Goal: Task Accomplishment & Management: Complete application form

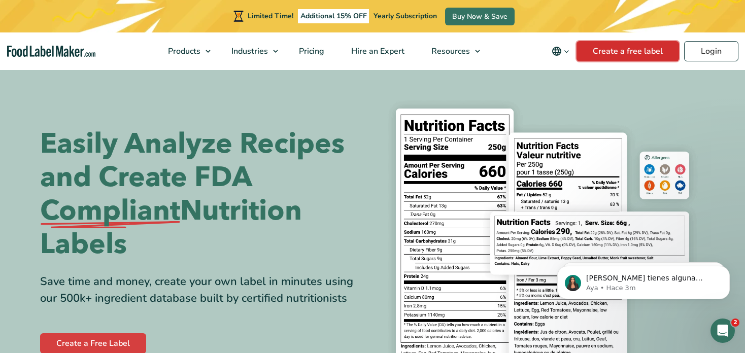
click at [614, 51] on link "Create a free label" at bounding box center [627, 51] width 102 height 20
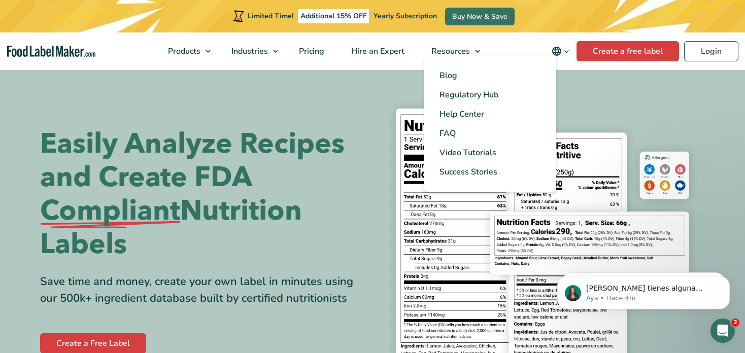
click at [478, 57] on ul "Blog Regulatory Hub Help Center FAQ Video Tutorials Success Stories" at bounding box center [490, 124] width 132 height 136
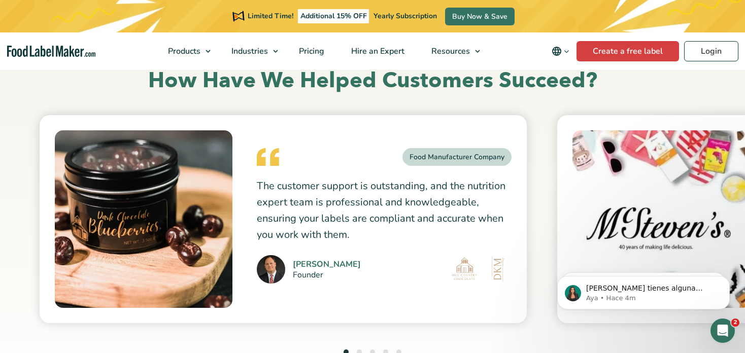
scroll to position [2739, 0]
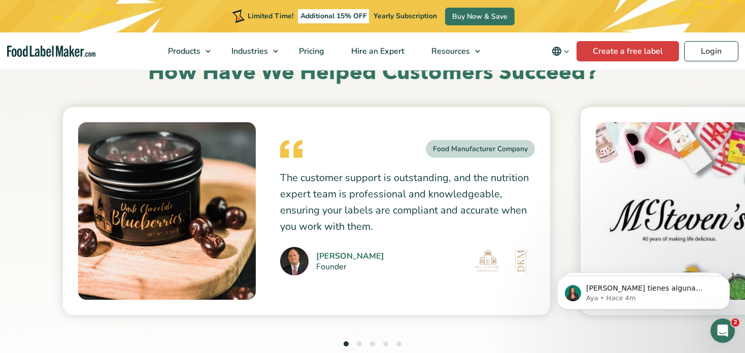
drag, startPoint x: 255, startPoint y: 175, endPoint x: 321, endPoint y: 187, distance: 67.0
click at [321, 187] on div "Food Manufacturer Company The customer support is outstanding, and the nutritio…" at bounding box center [306, 211] width 487 height 208
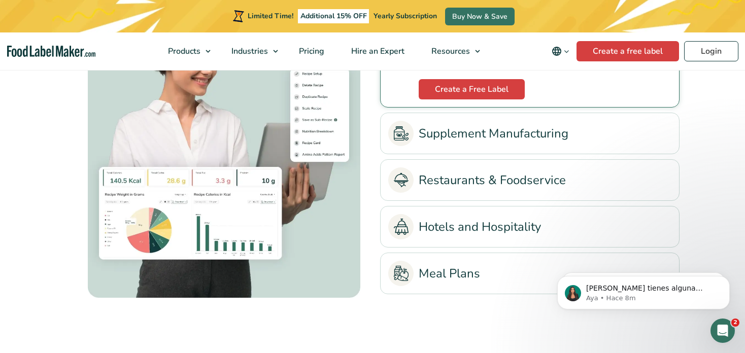
scroll to position [2384, 0]
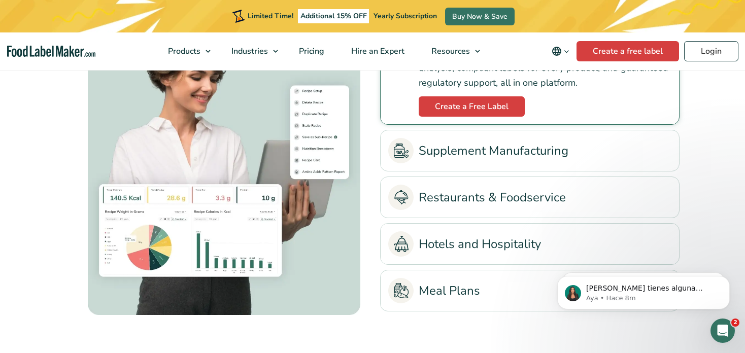
click at [478, 151] on link "Supplement Manufacturing" at bounding box center [529, 150] width 283 height 25
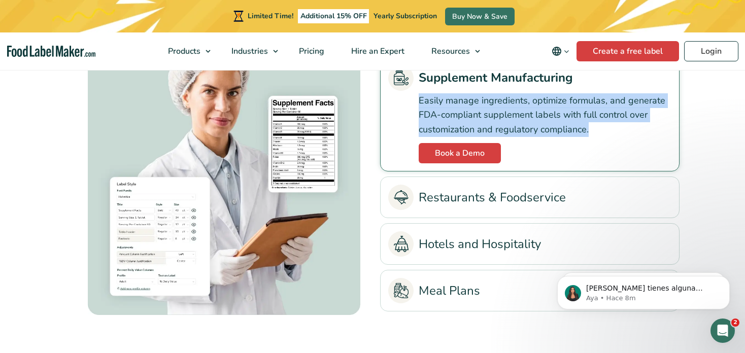
drag, startPoint x: 423, startPoint y: 101, endPoint x: 598, endPoint y: 130, distance: 176.8
click at [598, 130] on div "Easily manage ingredients, optimize formulas, and generate FDA-compliant supple…" at bounding box center [529, 127] width 283 height 73
copy p "Easily manage ingredients, optimize formulas, and generate FDA-compliant supple…"
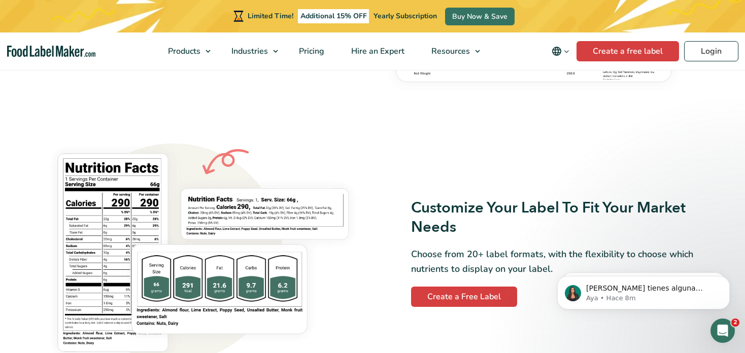
scroll to position [761, 0]
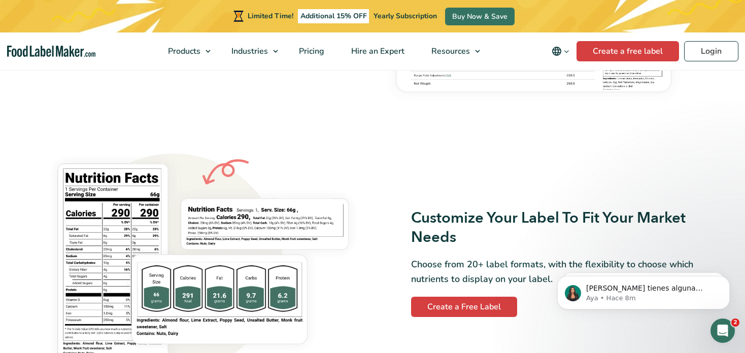
click at [558, 47] on icon "Change language" at bounding box center [556, 51] width 9 height 9
click at [578, 86] on link "Español" at bounding box center [573, 86] width 27 height 10
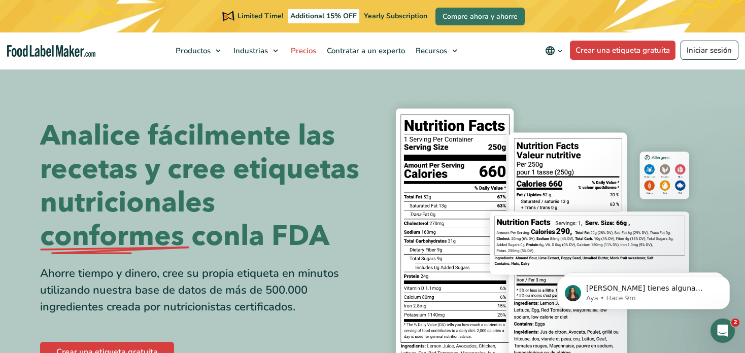
click at [302, 50] on span "Precios" at bounding box center [302, 51] width 29 height 10
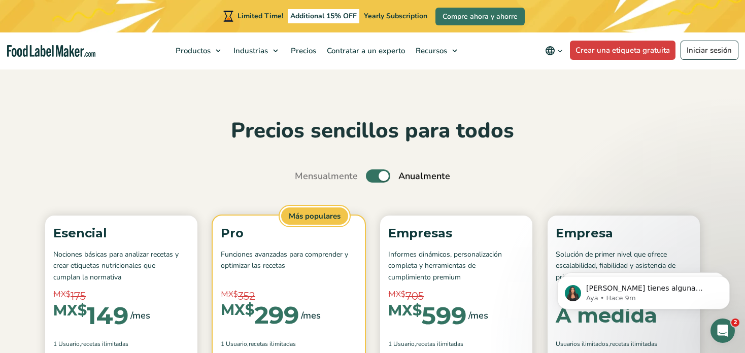
click at [371, 176] on label "Toggle" at bounding box center [378, 175] width 24 height 13
click at [303, 176] on input "Toggle" at bounding box center [300, 176] width 7 height 7
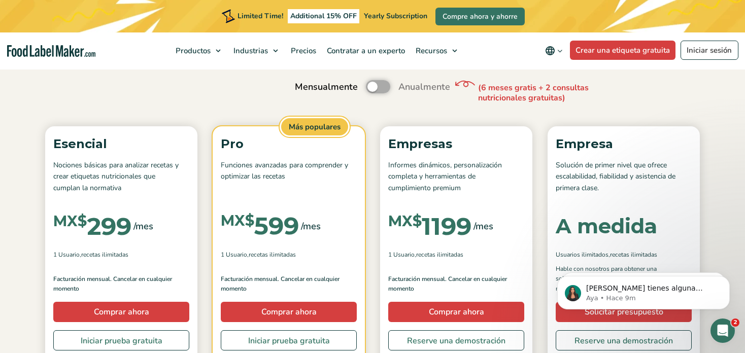
scroll to position [101, 0]
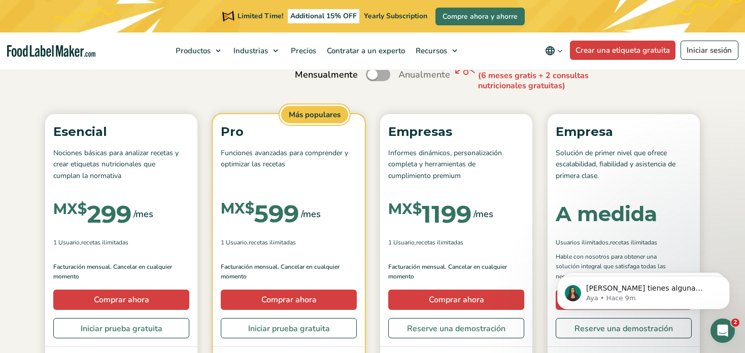
click at [376, 73] on label "Toggle" at bounding box center [378, 74] width 24 height 13
click at [303, 73] on input "Toggle" at bounding box center [300, 75] width 7 height 7
checkbox input "true"
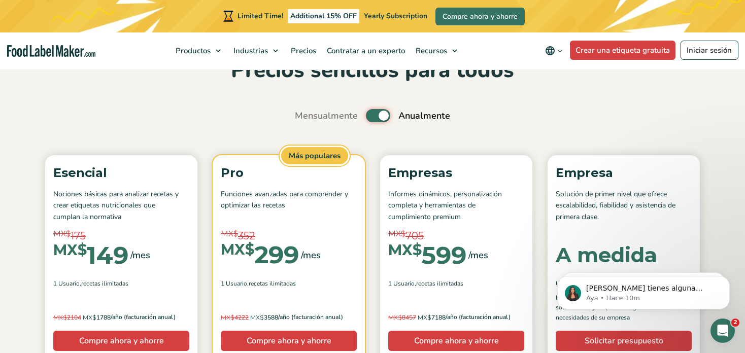
scroll to position [0, 0]
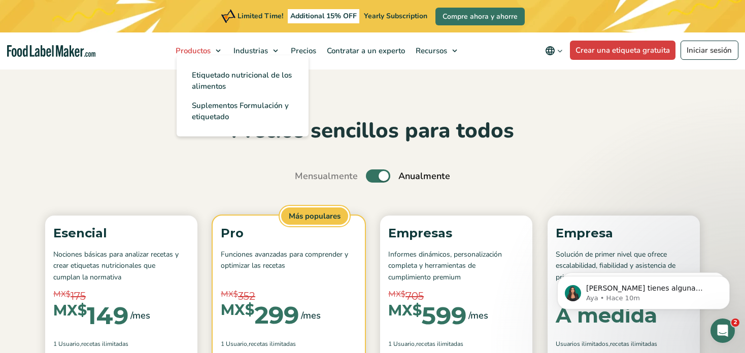
click at [215, 47] on link "Productos" at bounding box center [197, 50] width 55 height 37
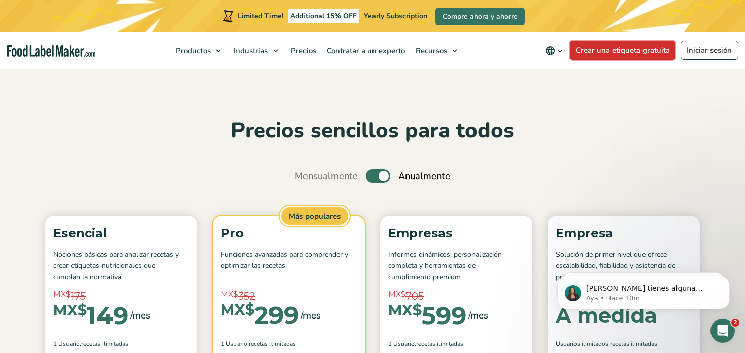
click at [612, 50] on link "Crear una etiqueta gratuita" at bounding box center [623, 50] width 106 height 19
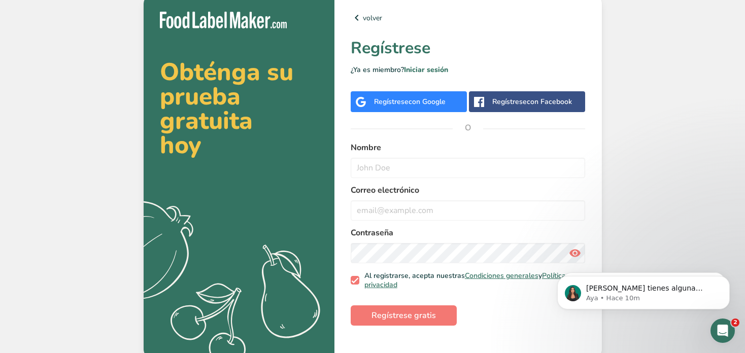
click at [523, 98] on div "Regístrese con Facebook" at bounding box center [532, 101] width 80 height 11
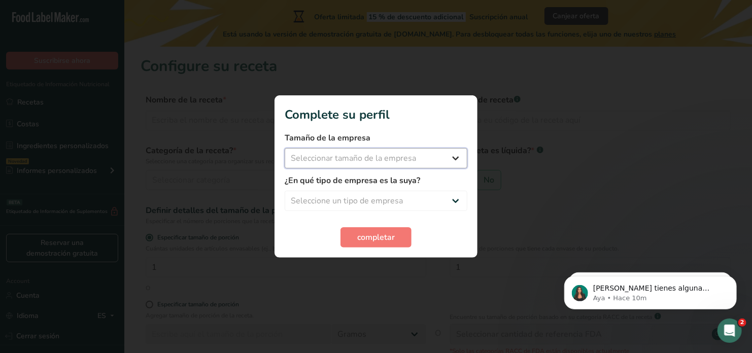
click at [454, 155] on select "Seleccionar tamaño de la empresa Menos de 10 empleados De 10 a 50 empleados De …" at bounding box center [376, 158] width 183 height 20
select select "2"
click at [285, 148] on select "Seleccionar tamaño de la empresa Menos de 10 empleados De 10 a 50 empleados De …" at bounding box center [376, 158] width 183 height 20
click at [452, 198] on select "Seleccione un tipo de empresa Fabricante de alimentos envasados Restaurante y c…" at bounding box center [376, 201] width 183 height 20
select select "1"
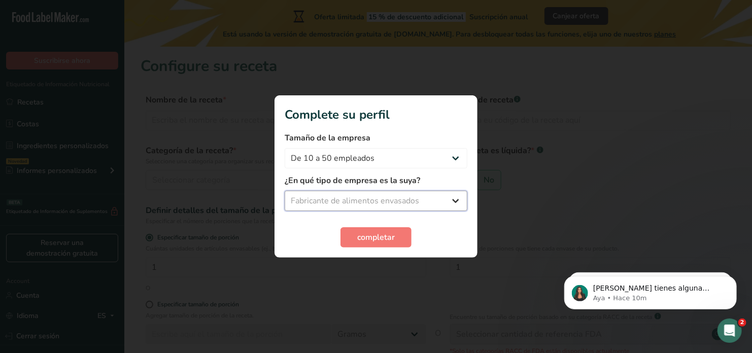
click at [285, 191] on select "Seleccione un tipo de empresa Fabricante de alimentos envasados Restaurante y c…" at bounding box center [376, 201] width 183 height 20
click at [376, 233] on span "completar" at bounding box center [376, 237] width 38 height 12
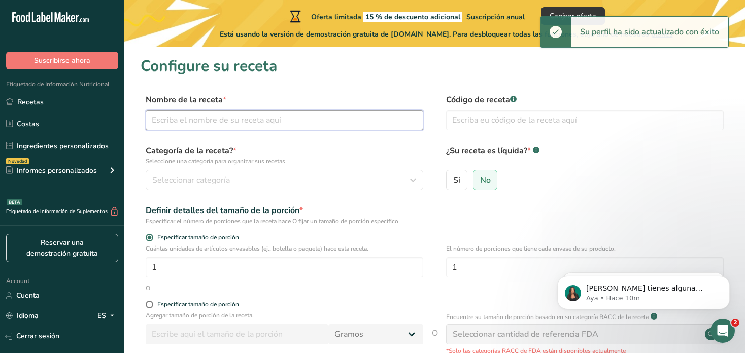
click at [191, 120] on input "text" at bounding box center [284, 120] width 277 height 20
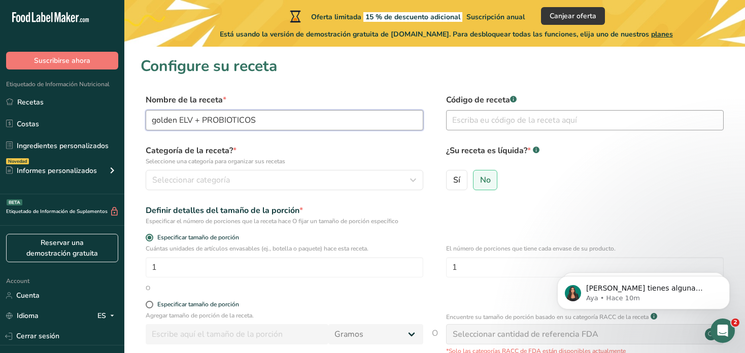
type input "golden ELV + PROBIOTICOS"
click at [507, 120] on input "text" at bounding box center [584, 120] width 277 height 20
type input "GOLDEN ELV +P 01"
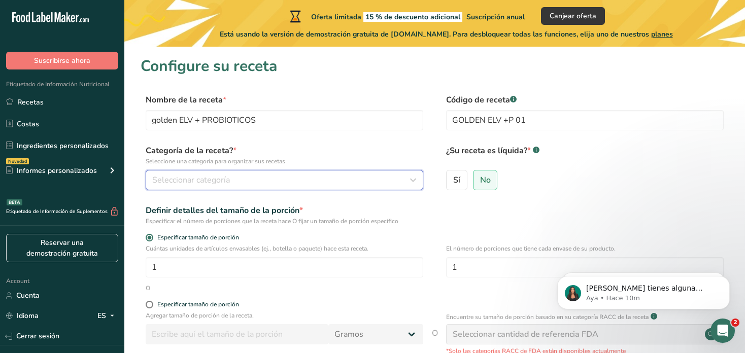
click at [203, 179] on span "Seleccionar categoría" at bounding box center [191, 180] width 78 height 12
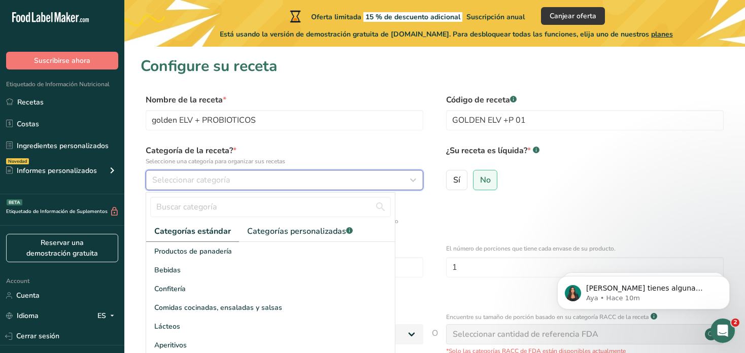
scroll to position [51, 0]
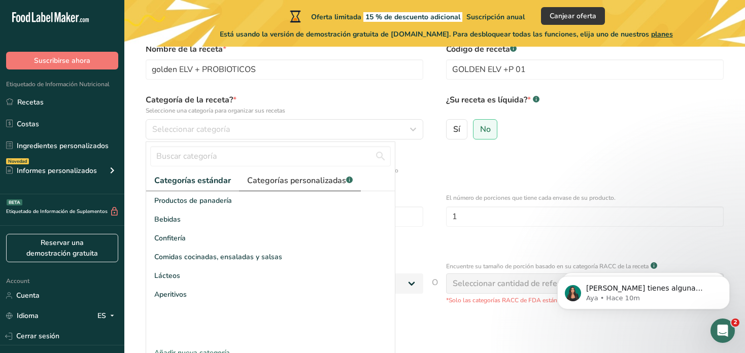
click at [300, 182] on span "Categorías personalizadas .a-a{fill:#347362;}.b-a{fill:#fff;}" at bounding box center [299, 180] width 105 height 12
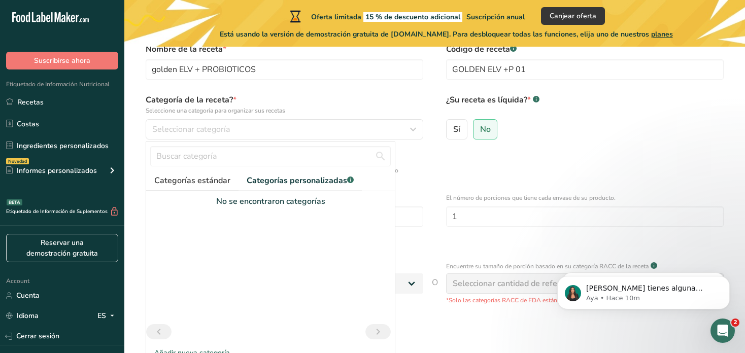
click at [204, 184] on span "Categorías estándar" at bounding box center [192, 180] width 76 height 12
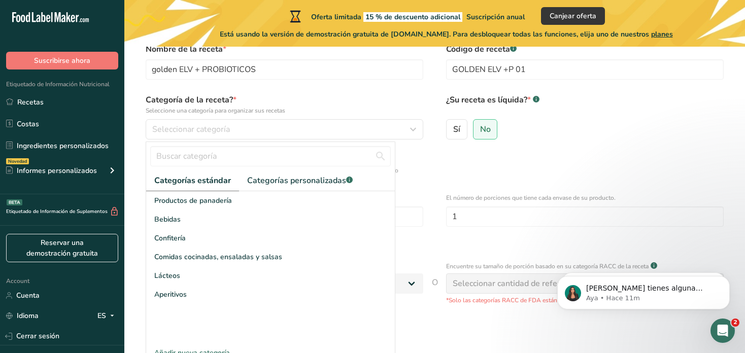
click at [572, 164] on div "Definir detalles del tamaño de la porción * Especificar el número de porciones …" at bounding box center [434, 164] width 588 height 21
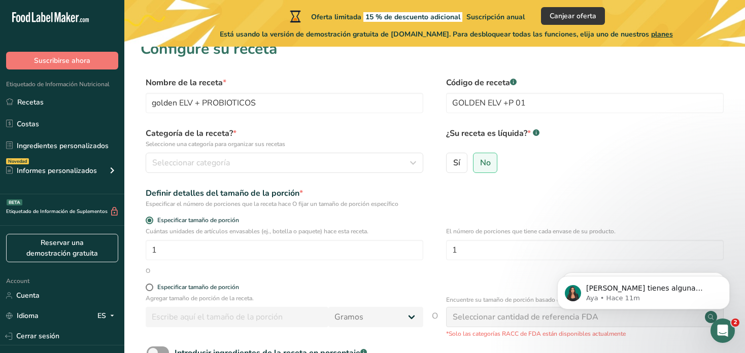
scroll to position [0, 0]
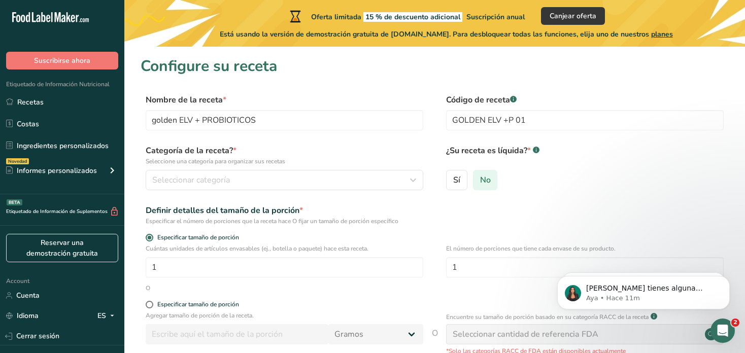
click at [485, 181] on span "No" at bounding box center [485, 180] width 11 height 10
click at [480, 181] on input "No" at bounding box center [476, 179] width 7 height 7
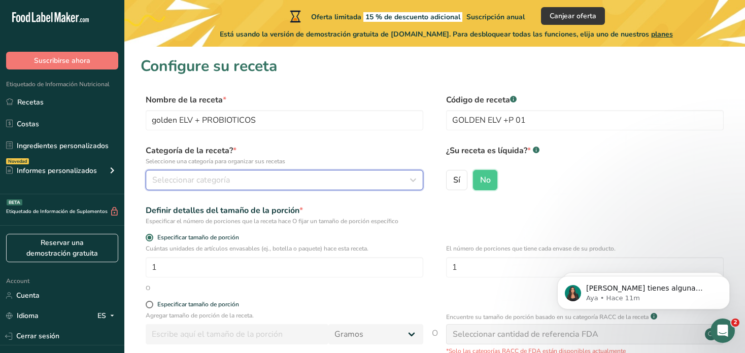
click at [416, 182] on icon "button" at bounding box center [413, 180] width 12 height 18
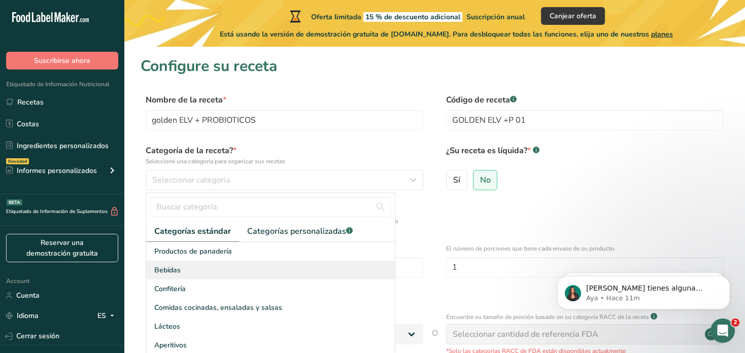
click at [175, 268] on span "Bebidas" at bounding box center [167, 270] width 26 height 11
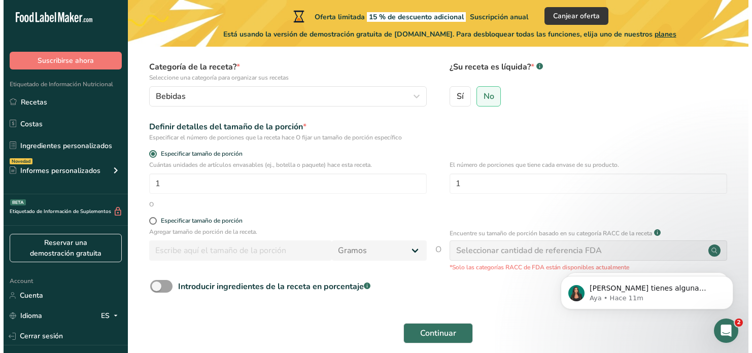
scroll to position [101, 0]
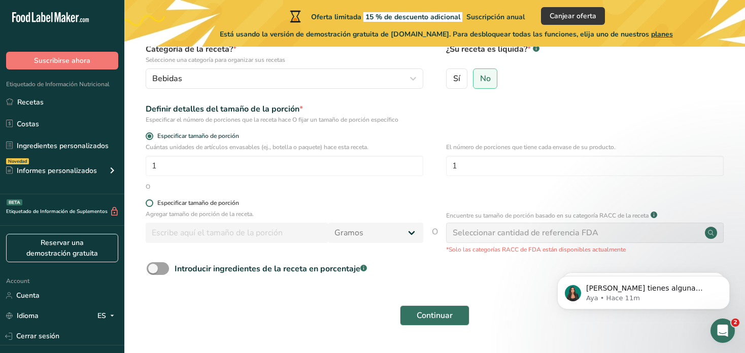
click at [148, 204] on span at bounding box center [150, 203] width 8 height 8
click at [148, 204] on input "Especificar tamaño de porción" at bounding box center [149, 203] width 7 height 7
radio input "true"
radio input "false"
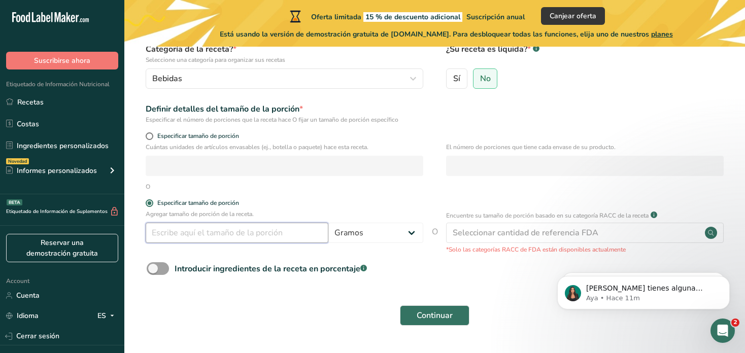
click at [174, 236] on input "number" at bounding box center [237, 233] width 183 height 20
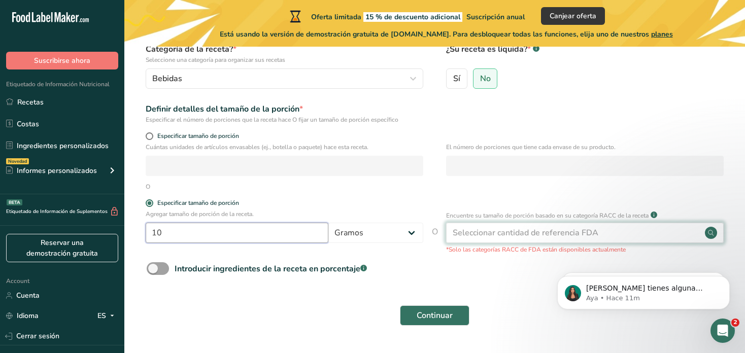
type input "10"
click at [647, 230] on div "Seleccionar cantidad de referencia FDA" at bounding box center [584, 233] width 277 height 20
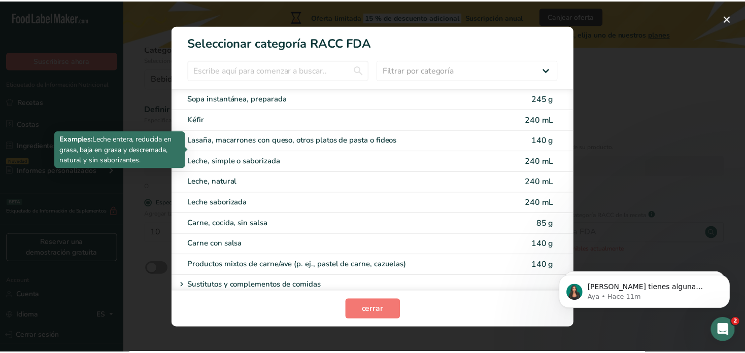
scroll to position [1268, 0]
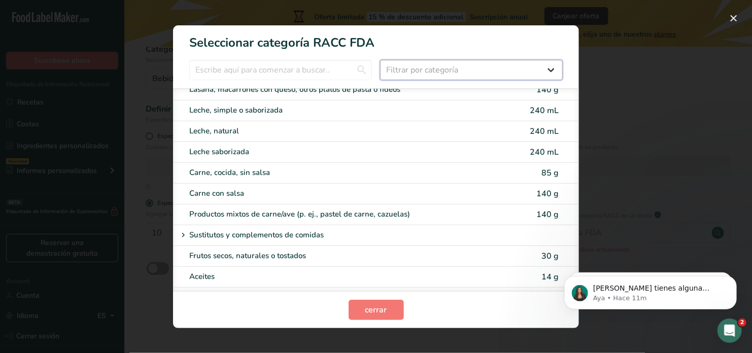
click at [551, 74] on select "Filtrar por categoría Todos Productos de panadería Bebidas Cereales y otros pro…" at bounding box center [471, 70] width 183 height 20
click at [699, 114] on div "RACC Category Selection Modal" at bounding box center [376, 176] width 752 height 353
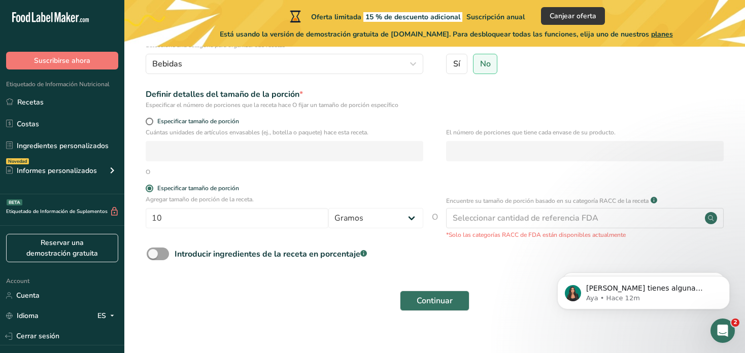
scroll to position [0, 0]
